Goal: Contribute content

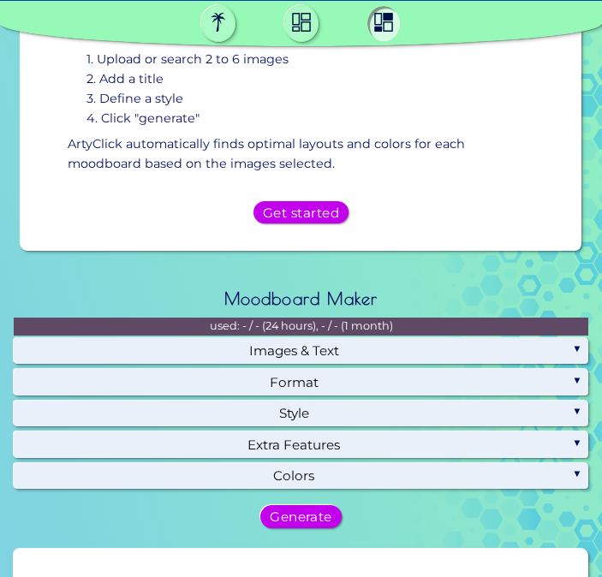
scroll to position [856, 0]
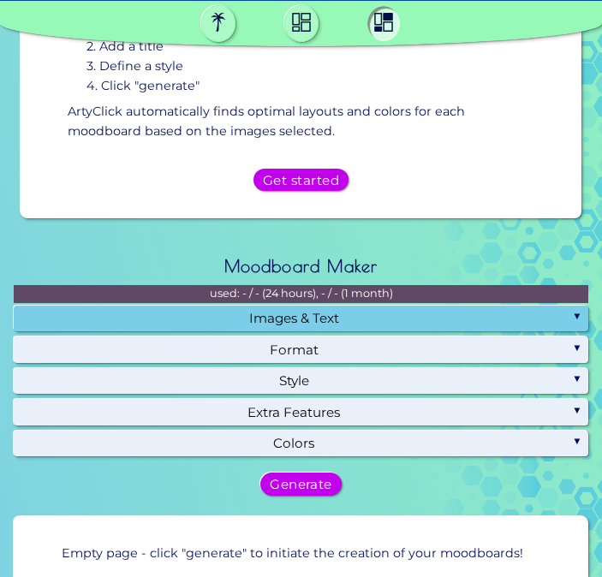
click at [313, 311] on div "Images & Text" at bounding box center [301, 318] width 574 height 26
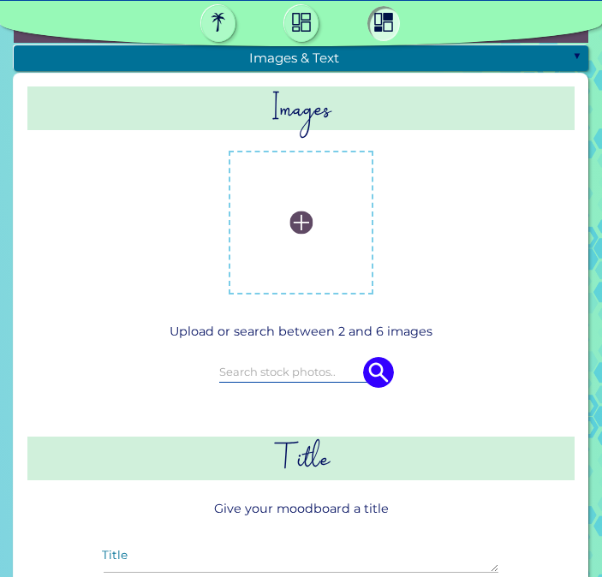
click at [289, 220] on img at bounding box center [300, 222] width 23 height 23
click at [0, 0] on input "file" at bounding box center [0, 0] width 0 height 0
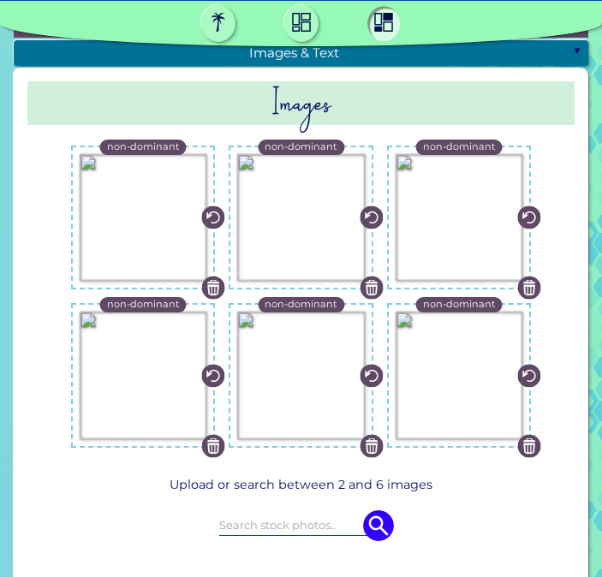
scroll to position [1201, 0]
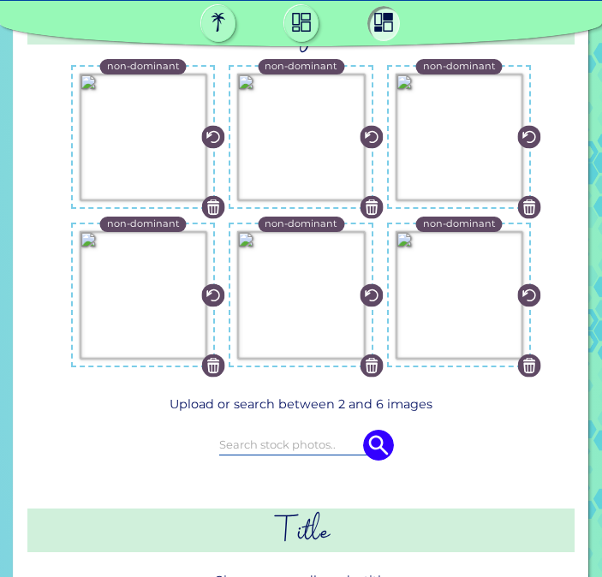
click at [531, 201] on img at bounding box center [529, 207] width 23 height 23
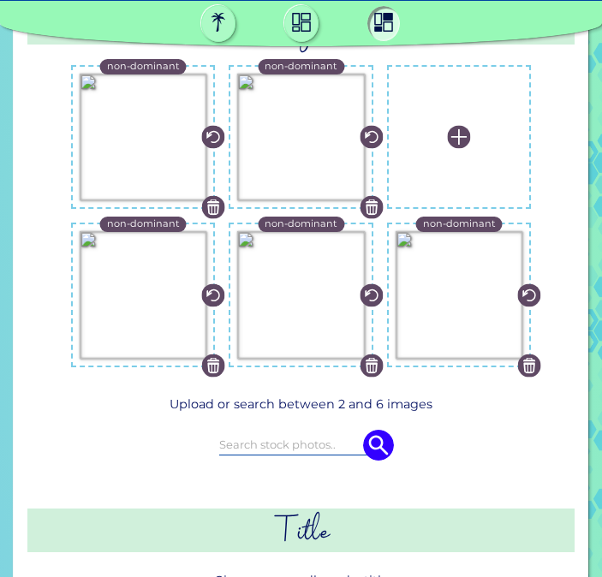
click at [456, 126] on img at bounding box center [458, 137] width 23 height 23
click at [0, 0] on input "file" at bounding box center [0, 0] width 0 height 0
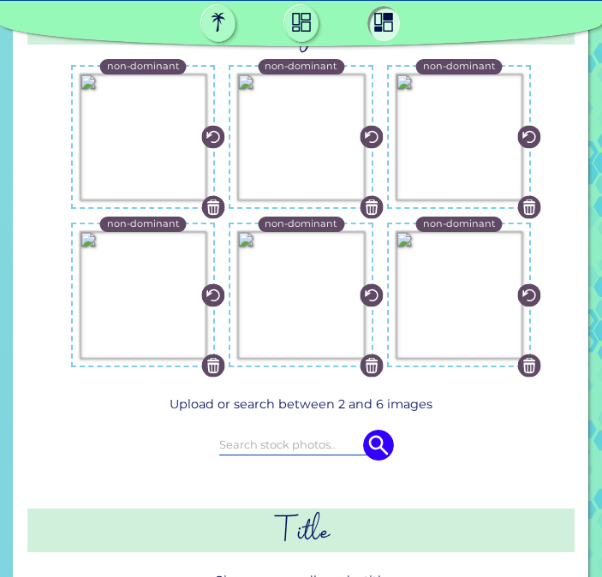
click at [373, 359] on img at bounding box center [370, 364] width 23 height 23
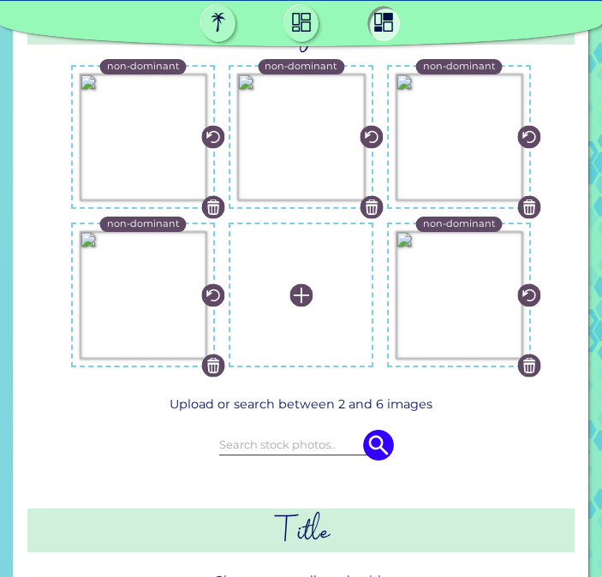
click at [525, 363] on img at bounding box center [529, 364] width 23 height 23
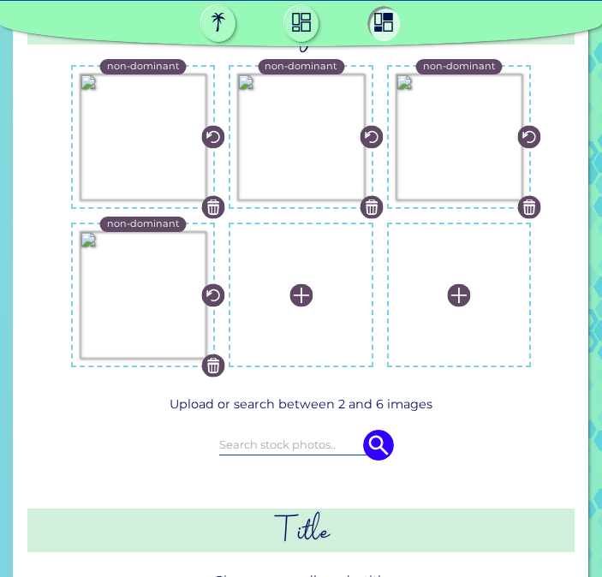
click at [457, 290] on img at bounding box center [458, 294] width 23 height 23
click at [0, 0] on input "file" at bounding box center [0, 0] width 0 height 0
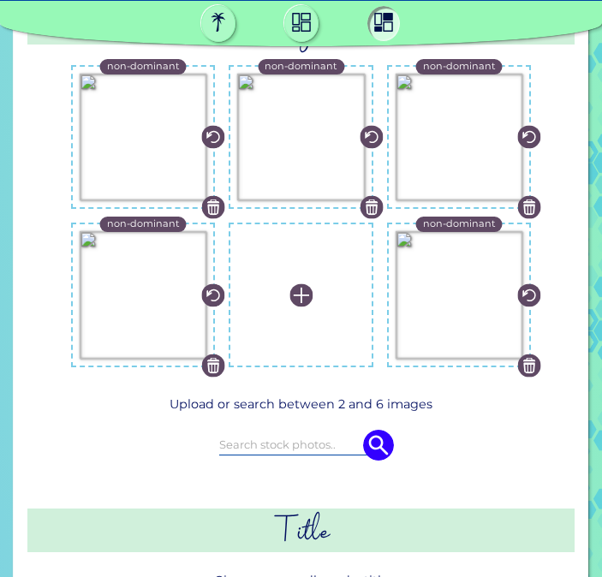
click at [295, 292] on img at bounding box center [300, 294] width 23 height 23
click at [0, 0] on input "file" at bounding box center [0, 0] width 0 height 0
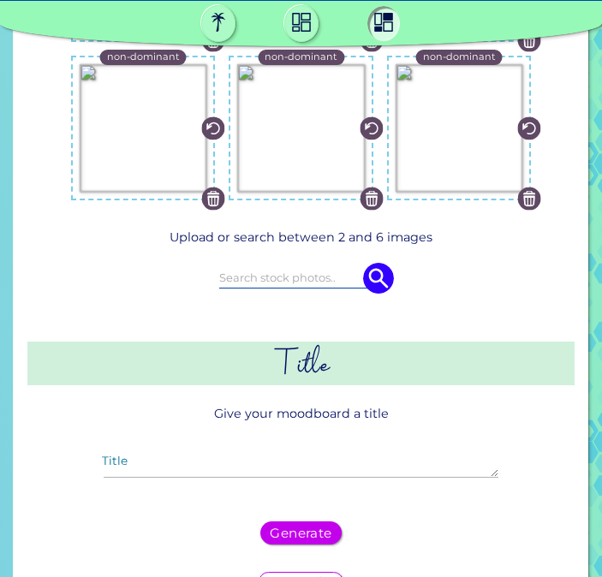
scroll to position [1373, 0]
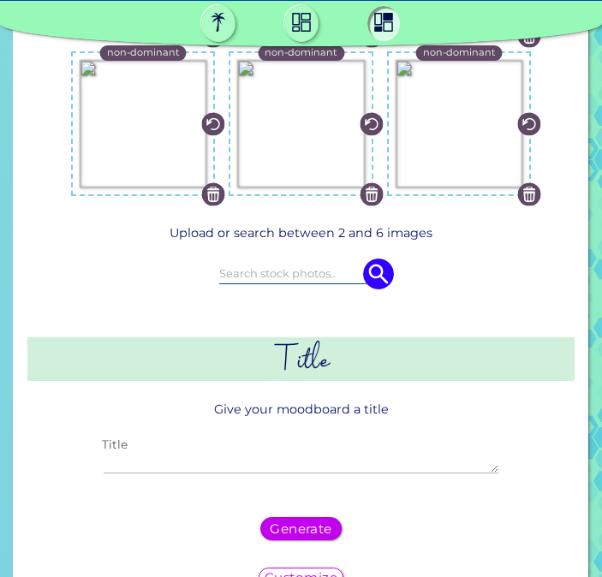
click at [394, 453] on textarea "Title" at bounding box center [301, 463] width 394 height 21
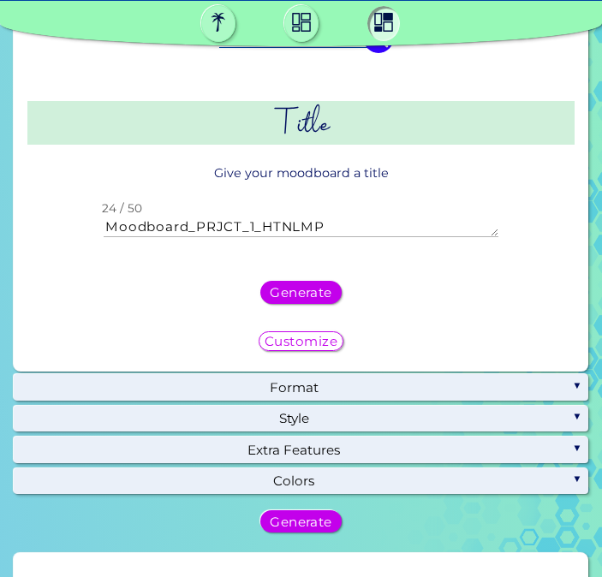
scroll to position [1629, 0]
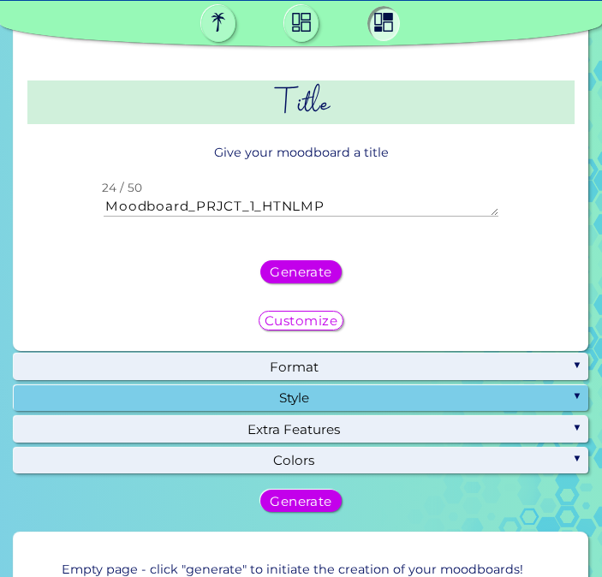
type textarea "Moodboard_PRJCT_1_HTNLMP"
click at [319, 390] on div "Style" at bounding box center [301, 398] width 574 height 26
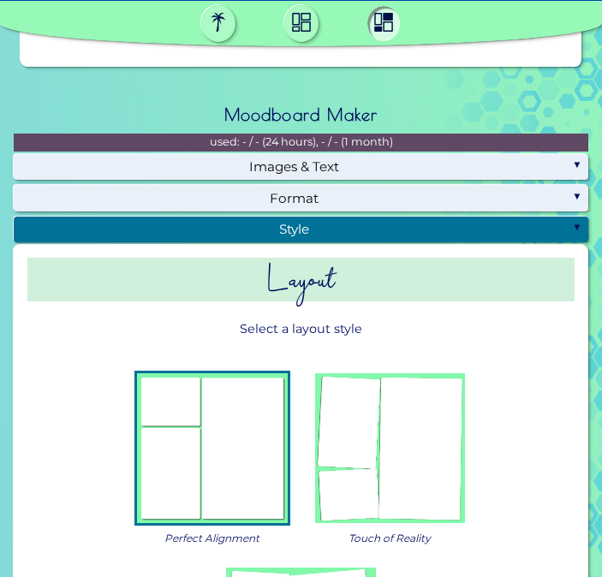
scroll to position [919, 0]
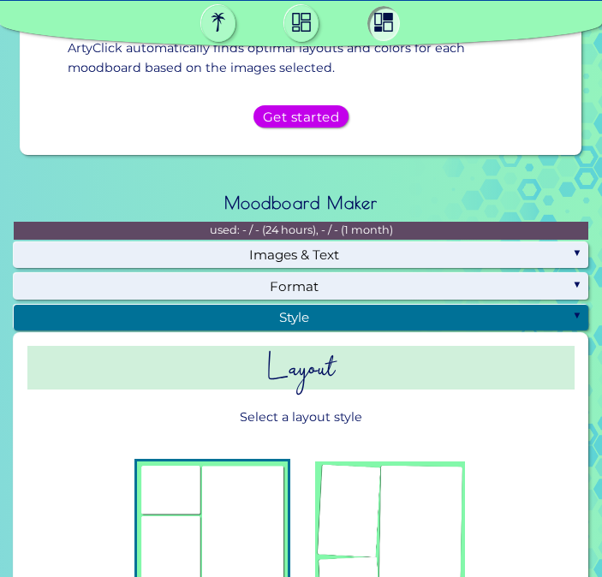
click at [390, 318] on div "Style" at bounding box center [301, 318] width 574 height 26
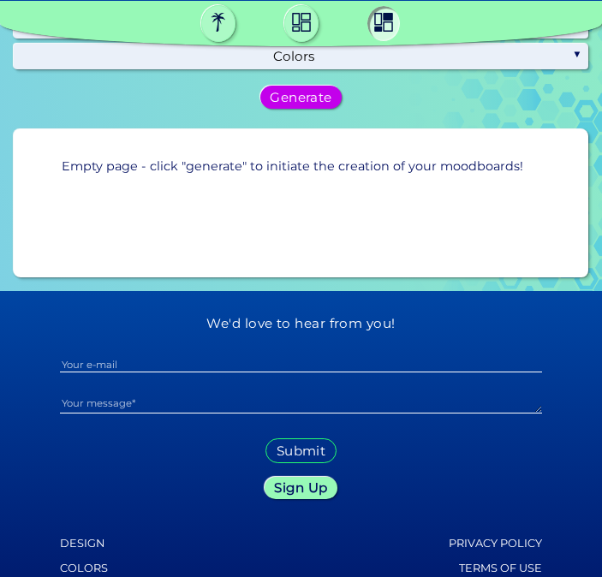
scroll to position [1081, 0]
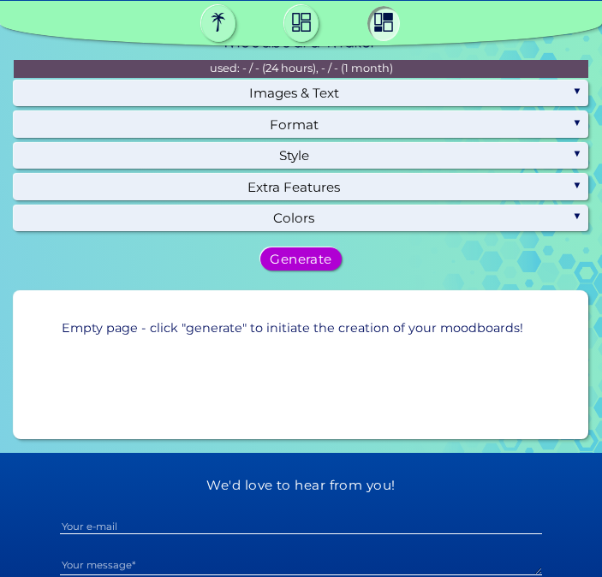
click at [311, 260] on h5 "Generate" at bounding box center [300, 258] width 56 height 12
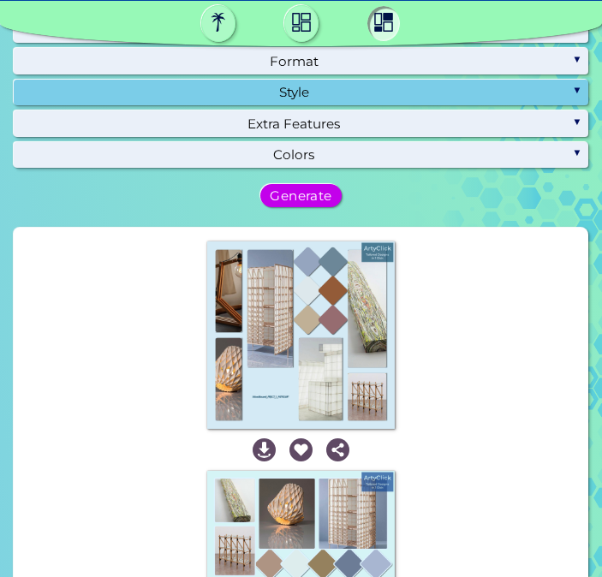
scroll to position [969, 0]
